Goal: Communication & Community: Ask a question

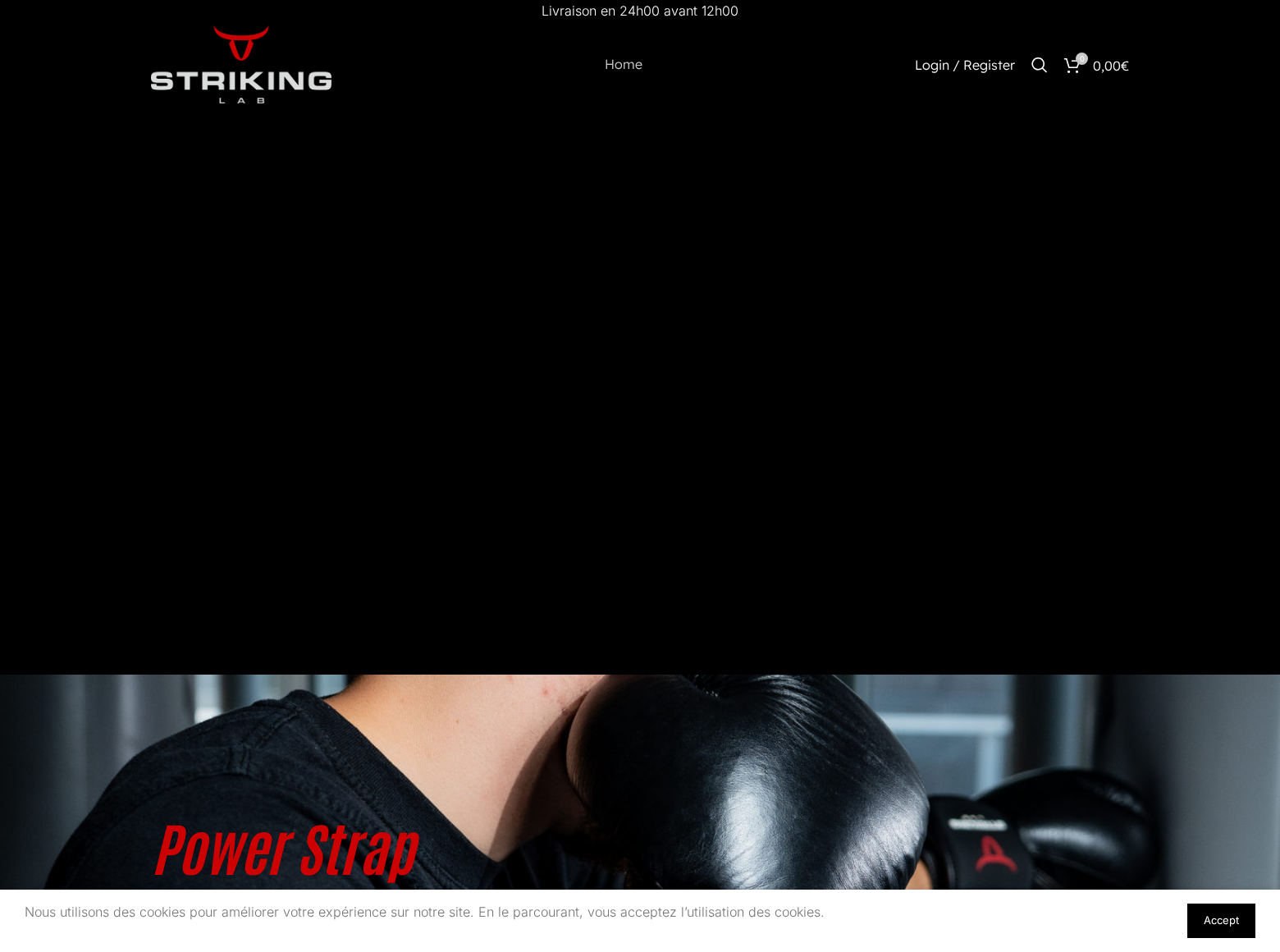
scroll to position [5001, 0]
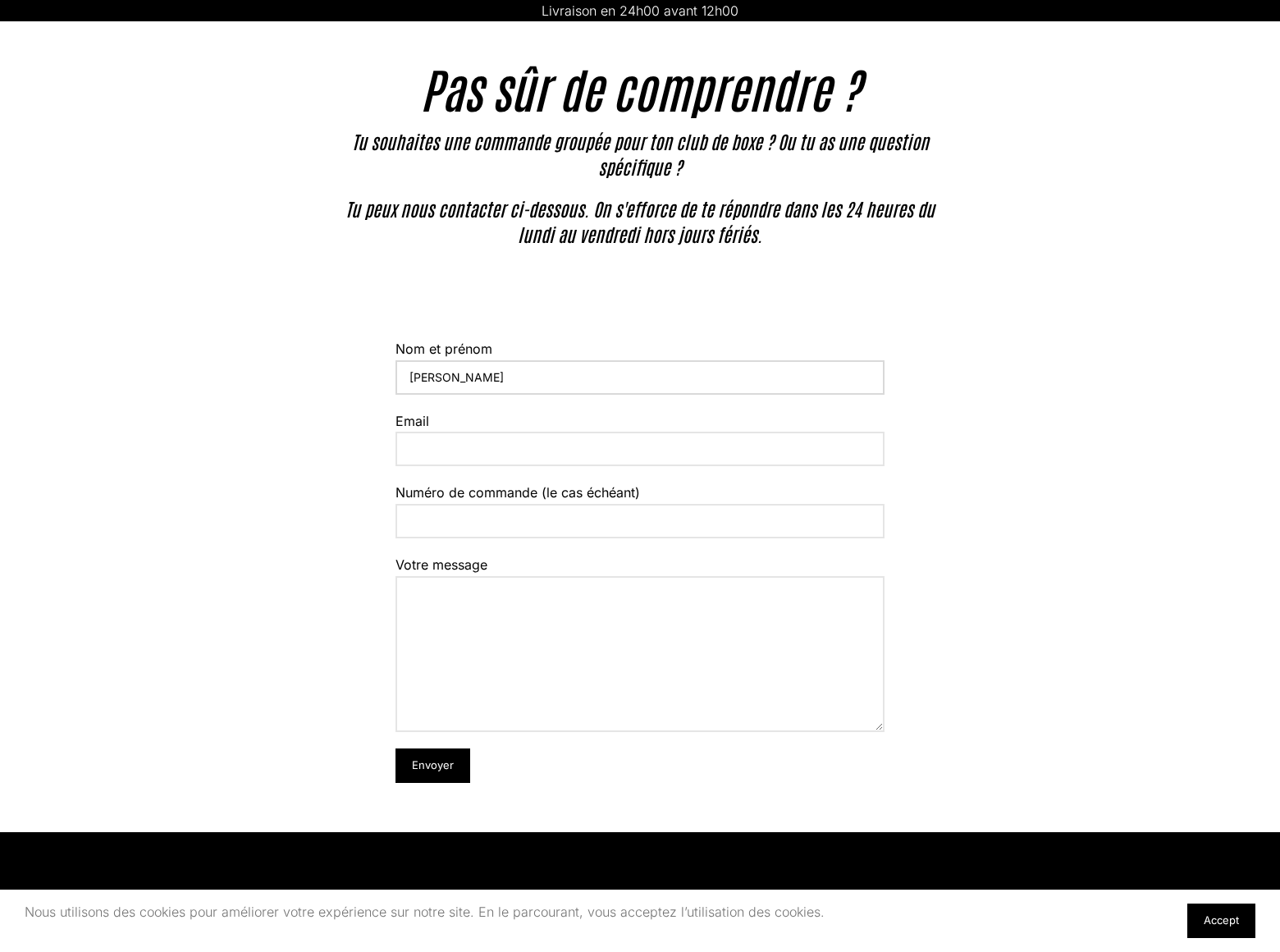
type input "Gary"
type input "gary-miller@dominatingkeywords.com"
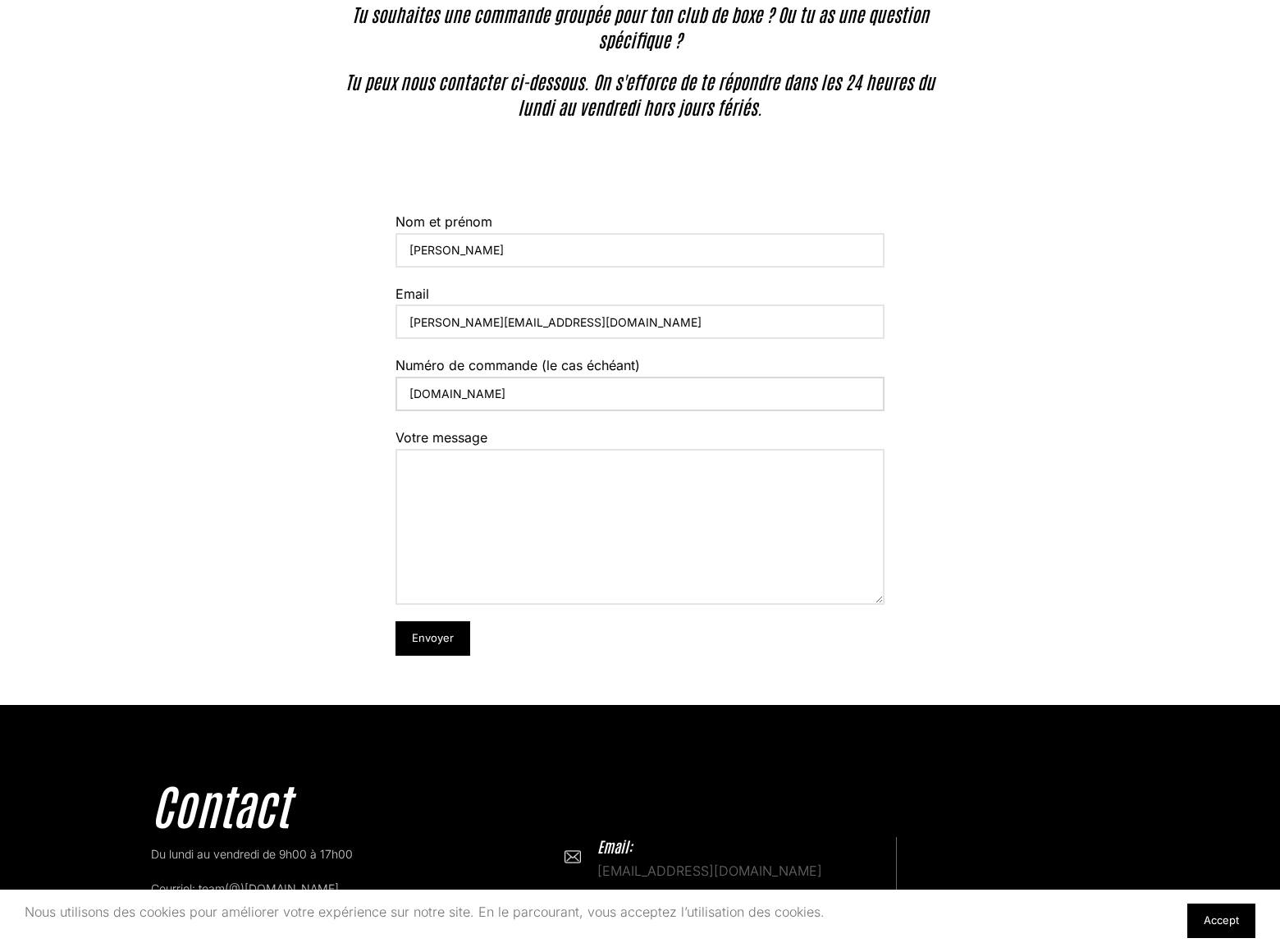
type input "DominatingKeywords.com"
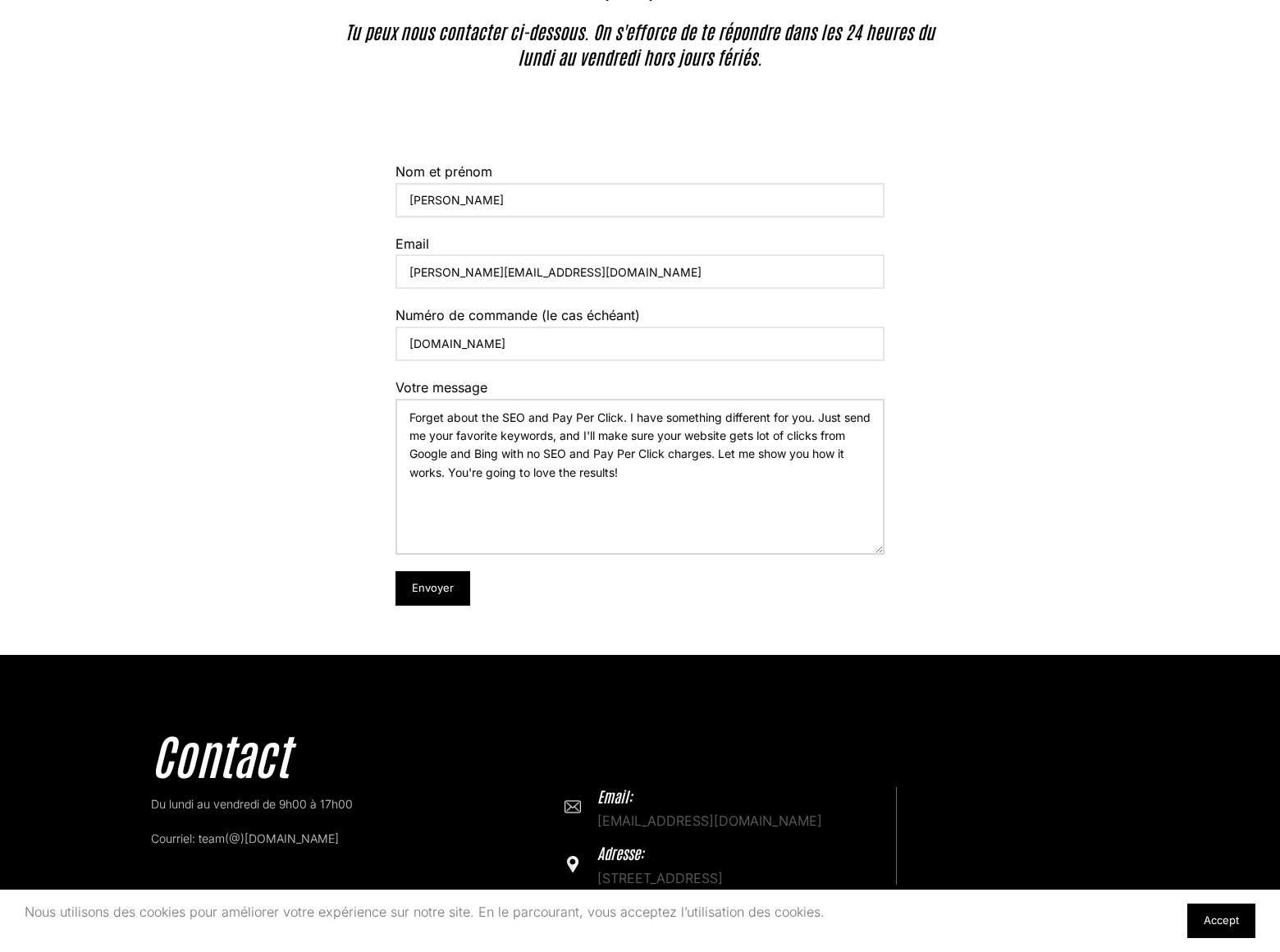
type textarea "Forget about the SEO and Pay Per Click. I have something different for you. Jus…"
click at [431, 587] on input "Envoyer" at bounding box center [432, 588] width 75 height 35
